Goal: Find specific page/section: Find specific page/section

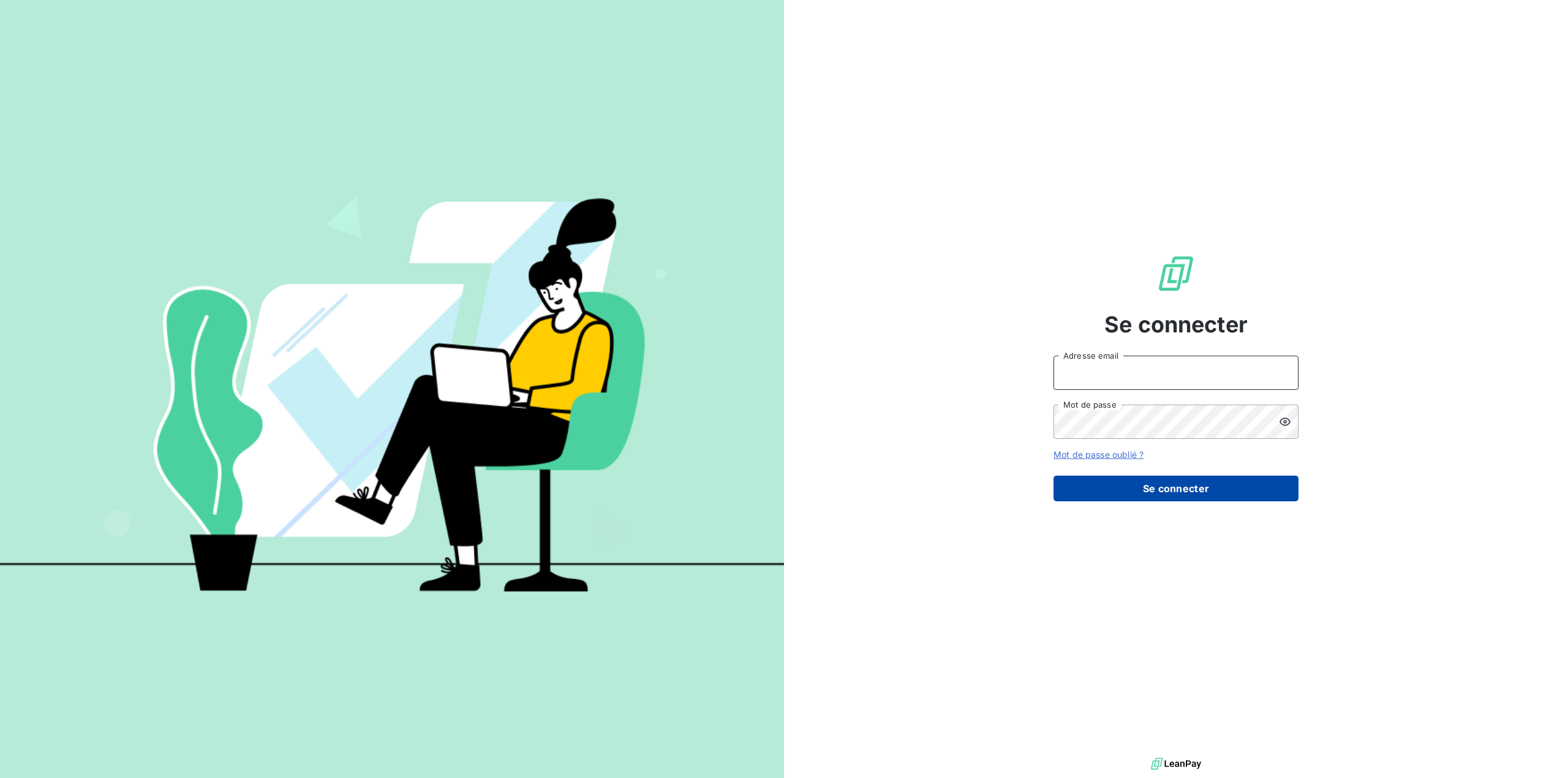
type input "[EMAIL_ADDRESS][DOMAIN_NAME]"
click at [1172, 485] on button "Se connecter" at bounding box center [1175, 489] width 245 height 26
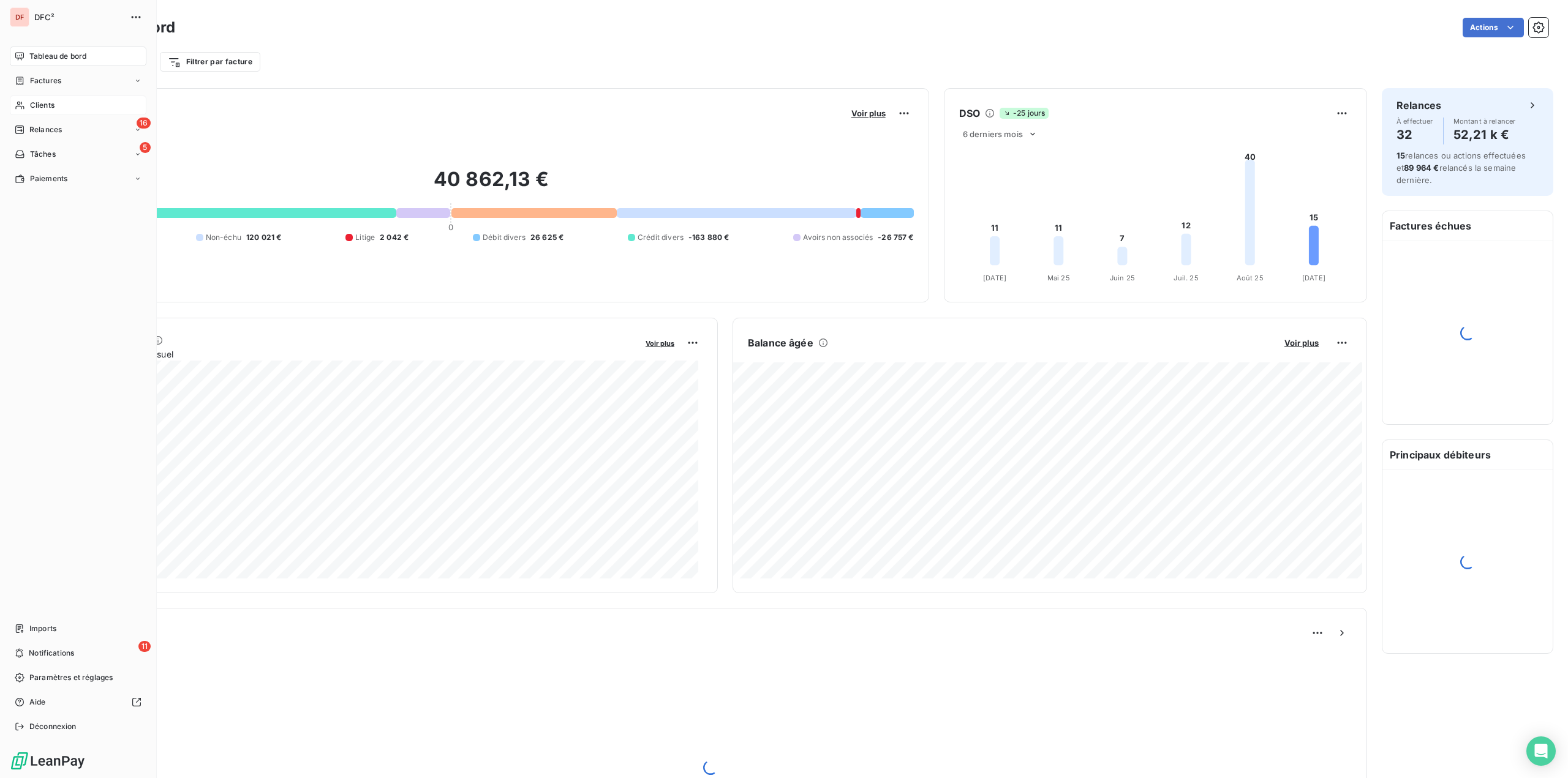
drag, startPoint x: 65, startPoint y: 105, endPoint x: 72, endPoint y: 112, distance: 9.9
click at [65, 105] on div "Clients" at bounding box center [78, 105] width 137 height 20
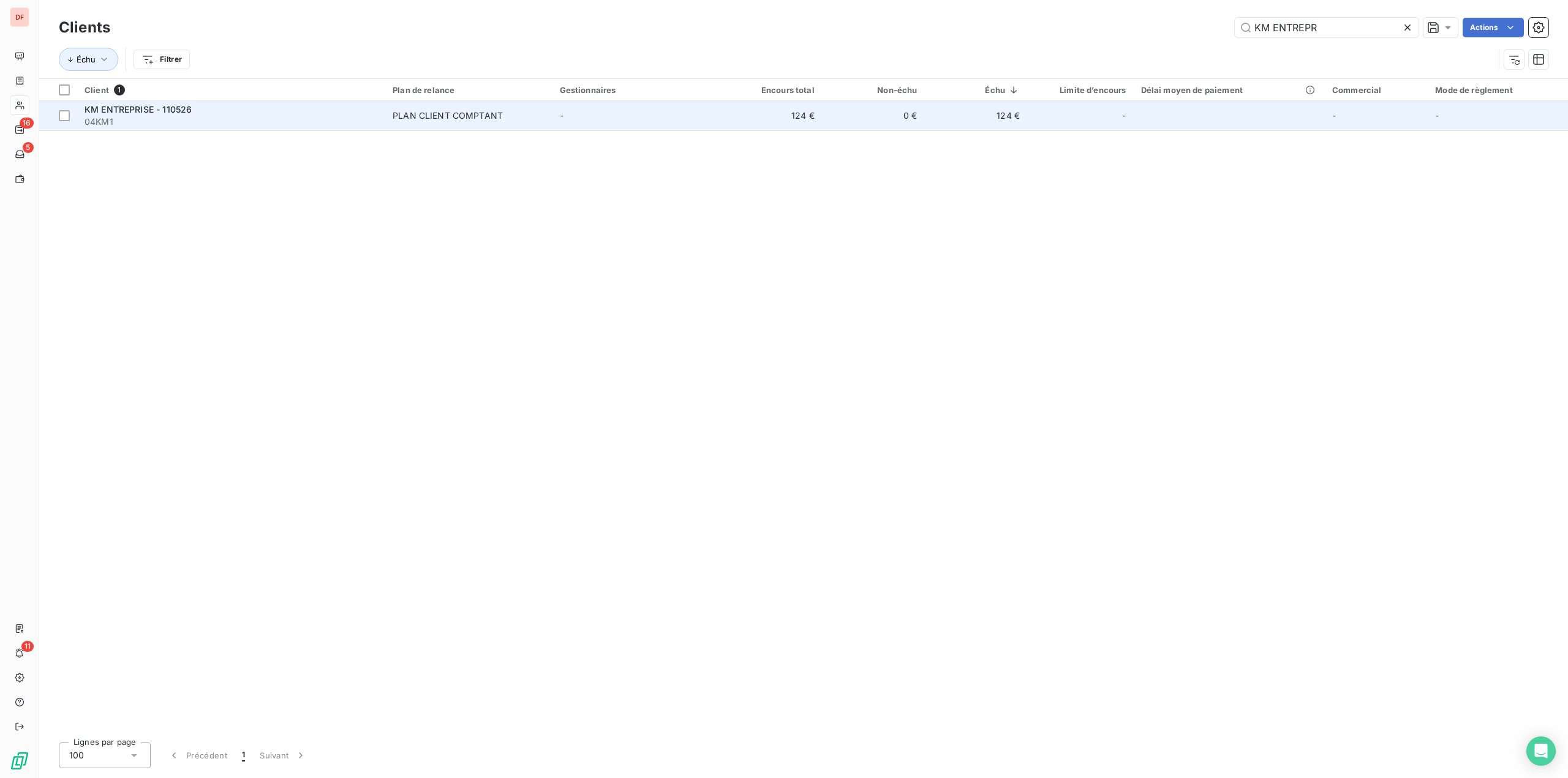
type input "KM ENTREPR"
click at [482, 122] on td "PLAN CLIENT COMPTANT" at bounding box center [468, 115] width 167 height 29
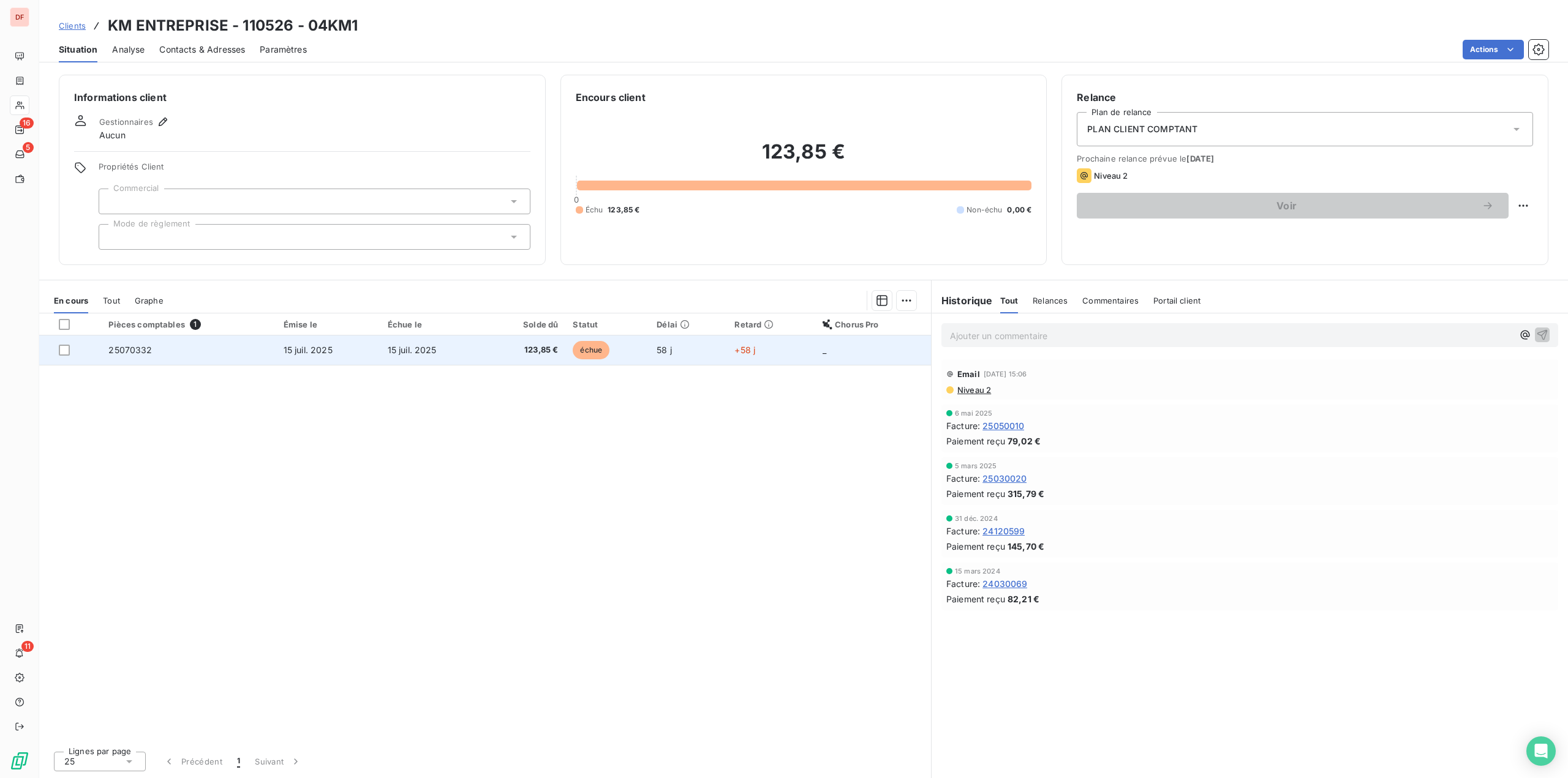
click at [464, 348] on td "15 juil. 2025" at bounding box center [432, 349] width 104 height 29
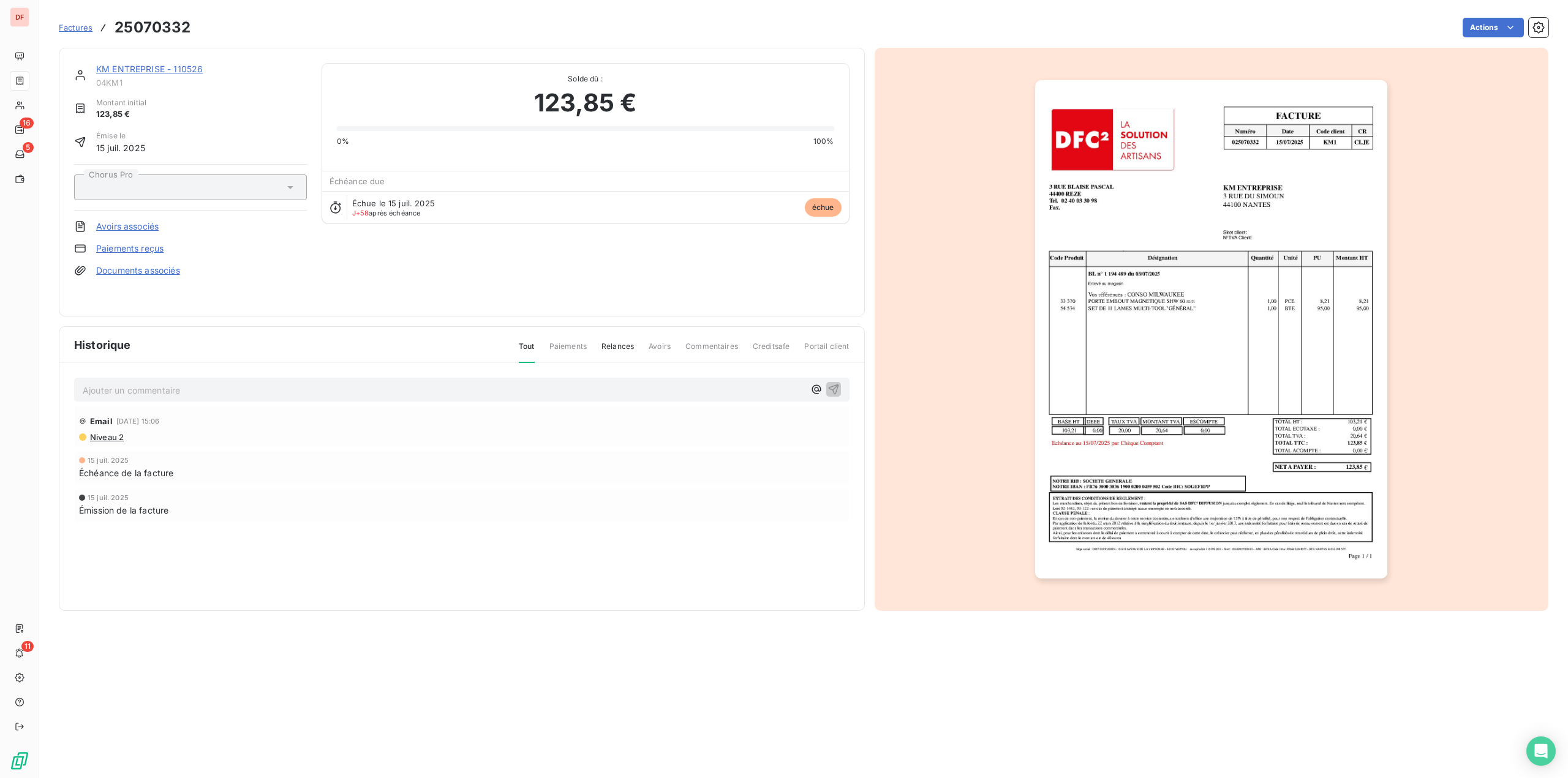
click at [298, 399] on div "Ajouter un commentaire ﻿" at bounding box center [461, 389] width 775 height 24
click at [301, 391] on p "Ajouter un commentaire ﻿" at bounding box center [443, 389] width 722 height 15
